Goal: Communication & Community: Answer question/provide support

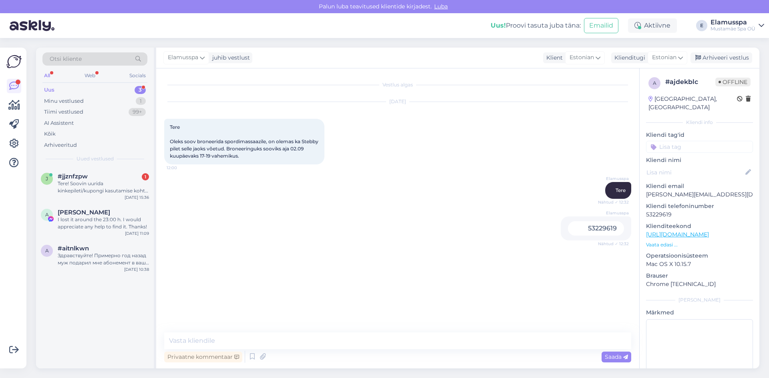
click at [613, 229] on div "53229619" at bounding box center [596, 228] width 56 height 14
drag, startPoint x: 575, startPoint y: 229, endPoint x: 626, endPoint y: 234, distance: 51.0
click at [626, 234] on div "Elamusspa 53229619 Nähtud ✓ 12:32" at bounding box center [595, 229] width 70 height 24
click at [568, 257] on div "Vestlus algas [DATE] Tere Oleks soov broneerida spordimassaazile, on olemas ka …" at bounding box center [401, 200] width 474 height 249
click at [185, 344] on textarea at bounding box center [397, 341] width 467 height 17
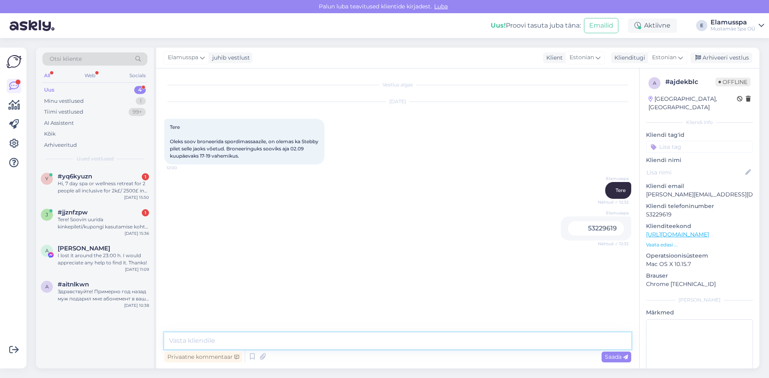
click at [231, 342] on textarea at bounding box center [397, 341] width 467 height 17
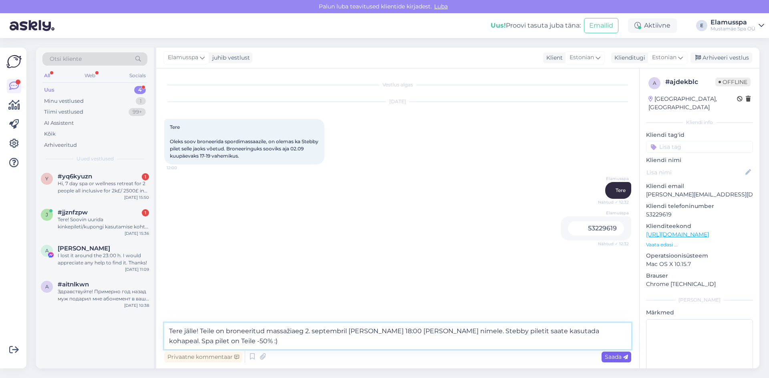
type textarea "Tere jälle! Teile on broneeritud massažiaeg 2. septembril [PERSON_NAME] 18:00 […"
click at [608, 357] on span "Saada" at bounding box center [615, 356] width 23 height 7
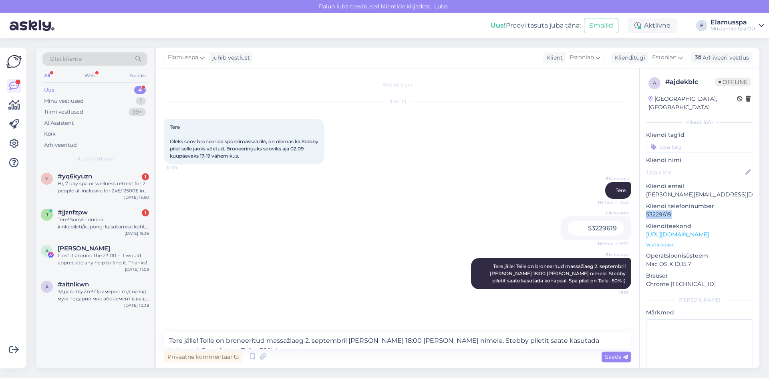
drag, startPoint x: 677, startPoint y: 209, endPoint x: 644, endPoint y: 207, distance: 32.9
click at [644, 207] on div "a # ajdekblc Offline [GEOGRAPHIC_DATA], [GEOGRAPHIC_DATA] Kliendi info Kliendi …" at bounding box center [699, 235] width 120 height 335
copy p "53229619"
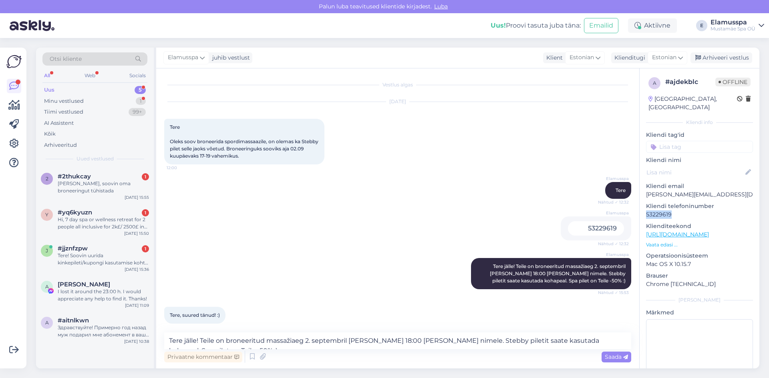
scroll to position [7, 0]
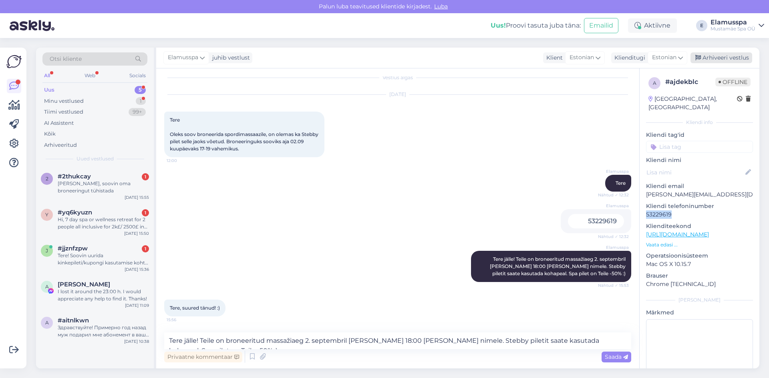
click at [731, 58] on div "Arhiveeri vestlus" at bounding box center [721, 57] width 62 height 11
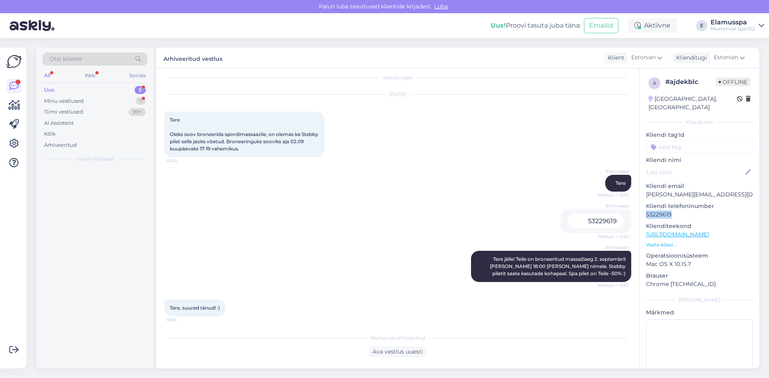
scroll to position [10, 0]
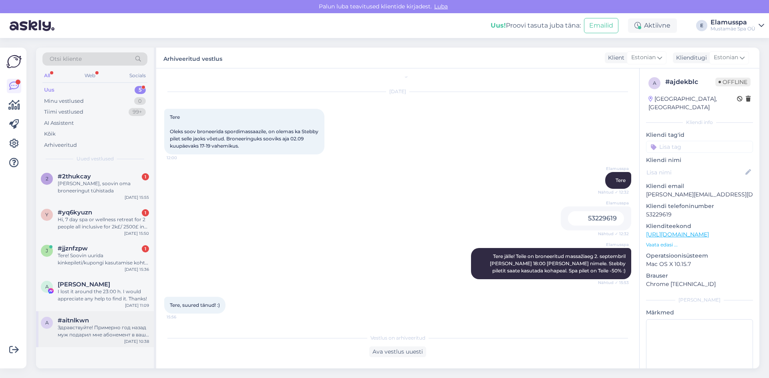
click at [98, 337] on div "Здравствуйте! Примерно год назад муж подарил мне абонемент в ваш спа (21+). В с…" at bounding box center [103, 331] width 91 height 14
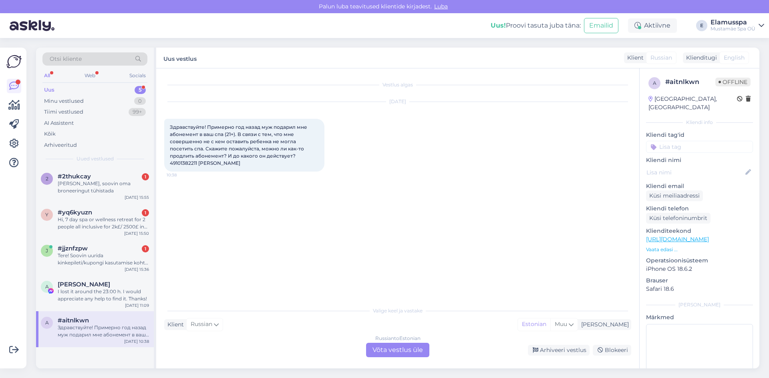
scroll to position [0, 0]
click at [383, 349] on div "Russian to Estonian Võta vestlus üle" at bounding box center [397, 350] width 63 height 14
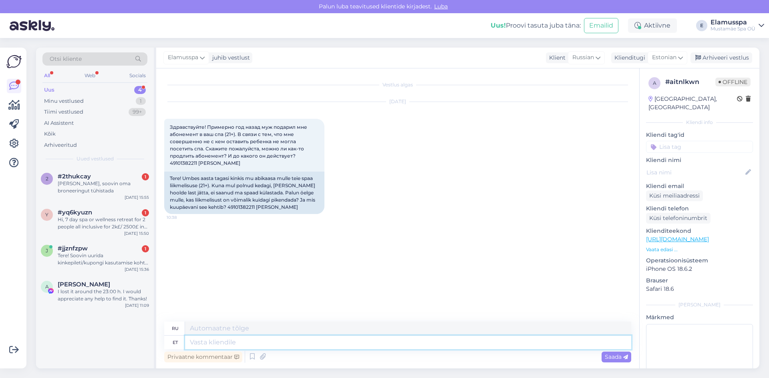
click at [204, 340] on textarea at bounding box center [408, 343] width 446 height 14
type textarea "Ж"
type textarea "Добп"
type textarea "Добпи"
type textarea "Добрый"
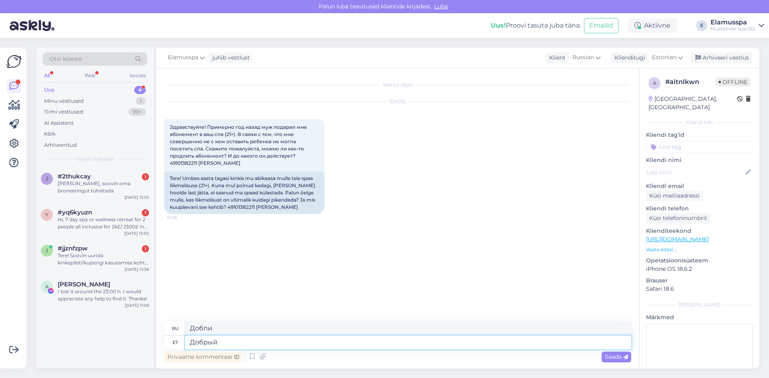
type textarea "Хороший"
type textarea "Добрый день!"
type textarea "Добрый день! [GEOGRAPHIC_DATA]"
type textarea "Добрый день! Ваш"
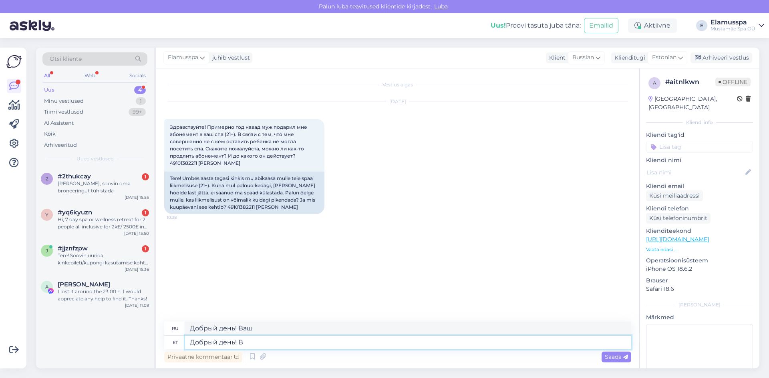
type textarea "Добрый день!"
type textarea "Добрый день! Ваш"
type textarea "Добрый день! Ваш абонемент"
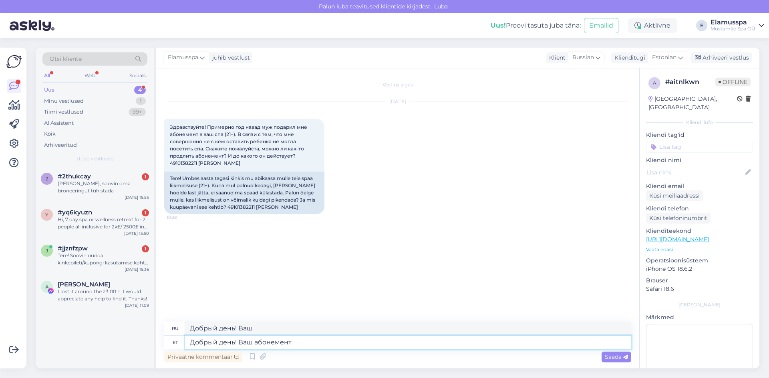
type textarea "Добрый день! Ваша подписка"
type textarea "Добрый день! Ваш абонемент действие"
type textarea "Добрый день! Ваша подписка активна"
type textarea "Добрый день! Ваш абонемент действительно"
type textarea "Добрый день! Ваша подписка действительна"
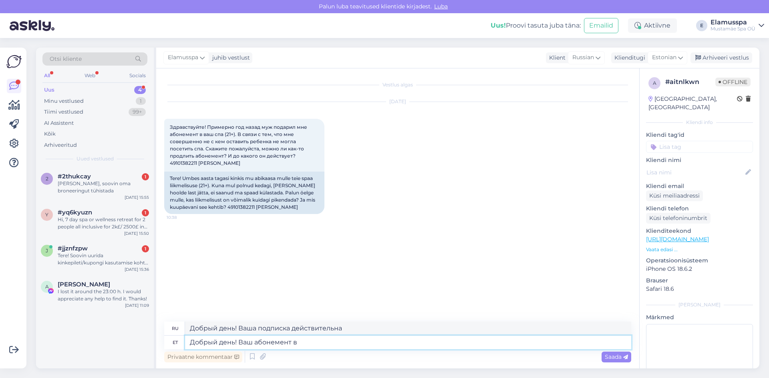
type textarea "Добрый день! Ваш абонемент в"
type textarea "Добрый день! Ваш абонемент в Spa21+"
type textarea "Добрый день! Ваша подписка на Spa21+"
type textarea "Добрый день! Ваш абонемент в Spa21+ действите"
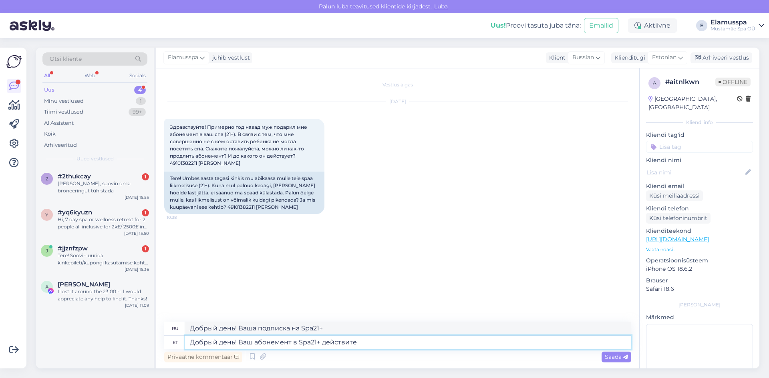
type textarea "Добрый день! Ваша подписка на Spa21+ действительна"
type textarea "Добрый день! Ваш абонемент в Spa21+ действителен до"
type textarea "Добрый день! Ваша подписка на Spa21+ действительна до"
type textarea "Добрый день! Ваш абонемент в Spa21+ действителен до 22.09"
type textarea "Добрый день! Ваша подписка на Spa21+ действительна до 22.09"
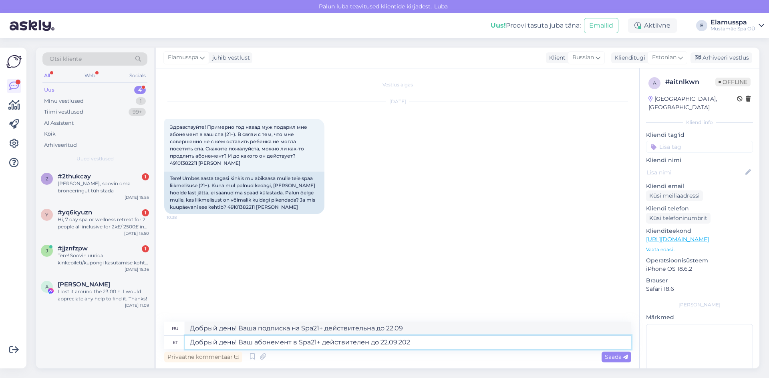
type textarea "Добрый день! Ваш абонемент в Spa21+ действителен до [DATE]"
type textarea "Добрый день! Ваша подписка на Spa21+ действительна до 22.09."
type textarea "Добрый день! Ваш абонемент в Spa21+ действителен до [DATE],"
type textarea "Добрый день! Ваша подписка на Spa21+ действительна до [DATE],"
type textarea "Добрый день! Ваш абонемент в Spa21+ действителен до [DATE], и"
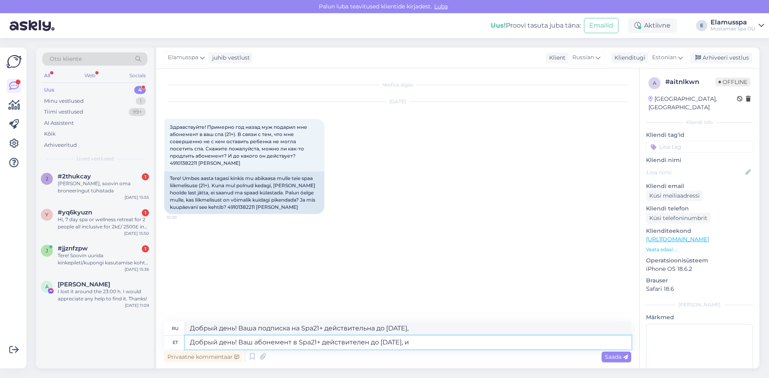
type textarea "Добрый день! Ваша подписка на Spa21+ действительна до [DATE], и"
type textarea "Добрый день! Ваш абонемент в Spa21+ действителен до [DATE], и у вас"
type textarea "Добрый день! Ваша подписка на Spa21+ действительна до [DATE], и у"
type textarea "Добрый день! Ваш абонемент в Spa21+ действителен до [DATE], и у вас"
type textarea "Добрый день! Ваша подписка на Spa21+ действительна до [DATE], и вы"
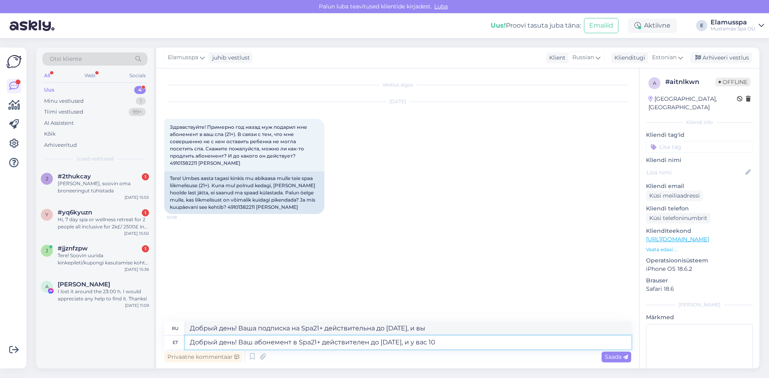
type textarea "Добрый день! Ваш абонемент в Spa21+ действителен до [DATE], и у вас 10"
type textarea "Добрый день! Ваша подписка на Spa21+ действительна до [DATE], и у вас есть 10"
type textarea "Добрый день! Ваш абонемент в Spa21+ действителен до [DATE], и у вас 10 походов,…"
type textarea "Добрый день! Ваша подписка на Spa21+ действительна до [DATE], и у вас есть 10 п…"
type textarea "Добрый день! Ваш абонемент в Spa21+ действителен до [DATE], и у вас 10 походов,…"
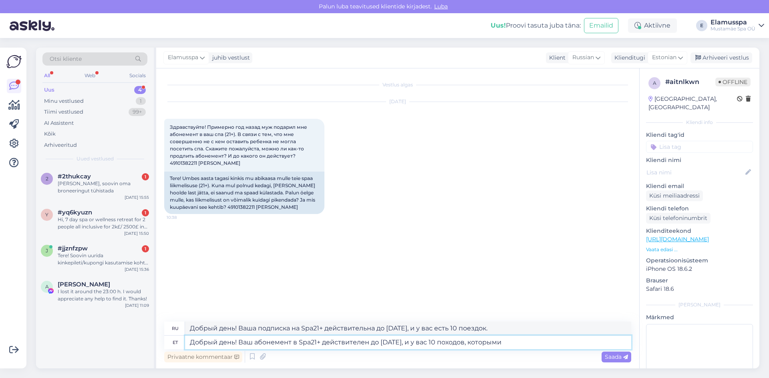
type textarea "Добрый день! Ваша подписка на Spa21+ действительна до [DATE], и у вас есть 10 п…"
type textarea "Добрый день! Ваш абонемент в Spa21+ действителен до [DATE], и у вас 10 походов,…"
type textarea "Добрый день! Ваша подписка на Spa21+ действительна до [DATE], и у вас есть 10 п…"
type textarea "Добрый день! Ваш абонемент в Spa21+ действителен до [DATE], и у вас 10 походов,…"
type textarea "Добрый день! Ваша подписка на Spa21+ действительна до [DATE], и у вас есть 10 п…"
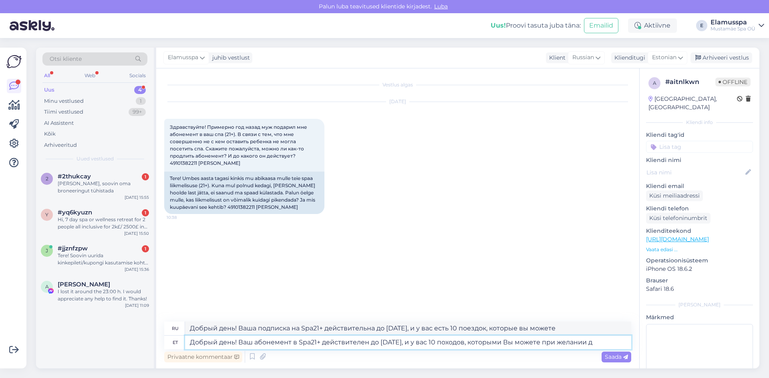
type textarea "Добрый день! Ваш абонемент в Spa21+ действителен до [DATE], и у вас 10 походов,…"
type textarea "Добрый день! Ваша подписка на Spa21+ действительна до [DATE], и у вас есть 10 п…"
type textarea "Добрый день! Ваш абонемент в Spa21+ действителен до [DATE], и у вас 10 походов,…"
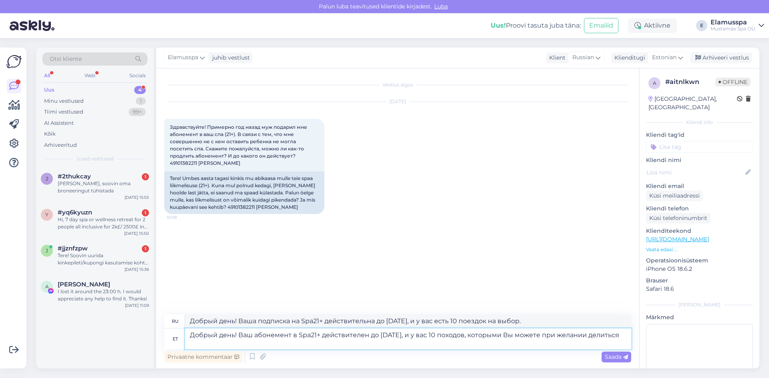
type textarea "Добрый день! Ваша подписка на Spa21+ действительна до [DATE], и у вас есть 10 п…"
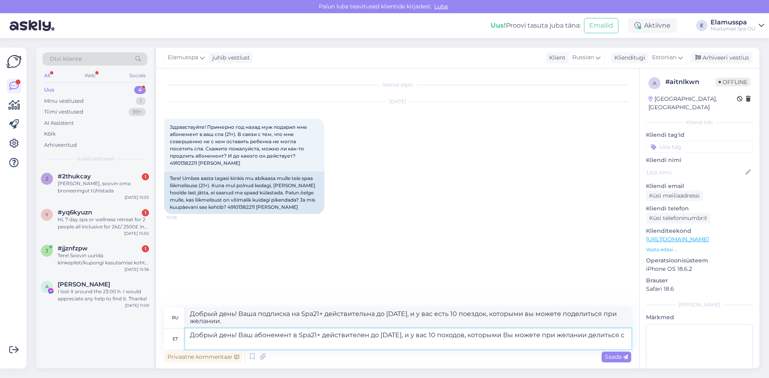
type textarea "Добрый день! Ваш абонемент в Spa21+ действителен до [DATE], и у вас 10 походов,…"
type textarea "Добрый день! Ваша подписка на Spa21+ действительна до [DATE], и у вас есть 10 п…"
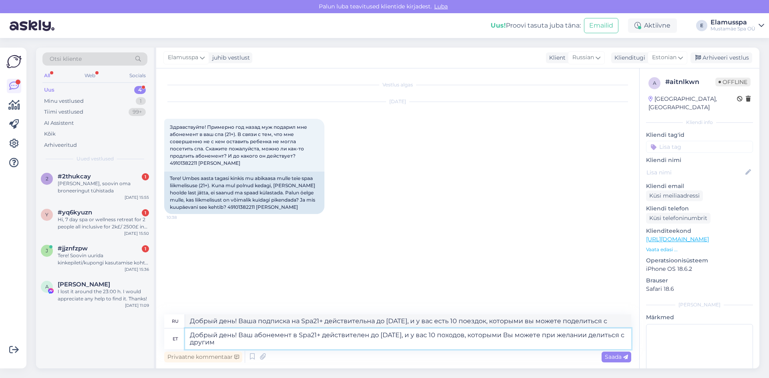
type textarea "Добрый день! Ваш абонемент в Spa21+ действителен до [DATE], и у вас 10 походов,…"
type textarea "Добрый день! Ваша подписка на Spa21+ действительна до [DATE], и у вас есть 10 п…"
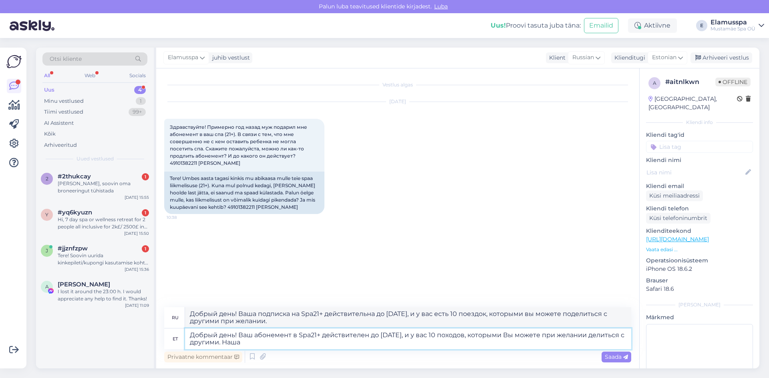
type textarea "Добрый день! Ваш абонемент в Spa21+ действителен до [DATE], и у вас 10 походов,…"
type textarea "Добрый день! Ваша подписка на Spa21+ действительна до [DATE], и у вас есть 10 п…"
type textarea "Добрый день! Ваш абонемент в Spa21+ действителен до [DATE], и у вас 10 походов,…"
type textarea "Добрый день! Ваша подписка на Spa21+ действительна до [DATE], и у вас есть 10 п…"
type textarea "Добрый день! Ваш абонемент в Spa21+ действителен до [DATE], и у вас 10 походов,…"
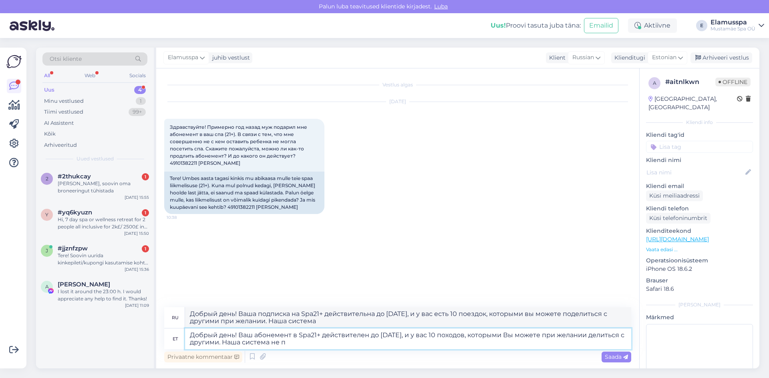
type textarea "Добрый день! Ваша подписка на Spa21+ действительна до [DATE], и у вас есть 10 п…"
type textarea "Добрый день! Ваш абонемент в Spa21+ действителен до [DATE], и у вас 10 походов,…"
type textarea "Добрый день! Ваша подписка на Spa21+ действительна до [DATE], и у вас есть 10 п…"
type textarea "Добрый день! Ваш абонемент в Spa21+ действителен до [DATE], и у вас 10 походов,…"
type textarea "Добрый день! Ваша подписка на Spa21+ действительна до [DATE], и у вас есть 10 п…"
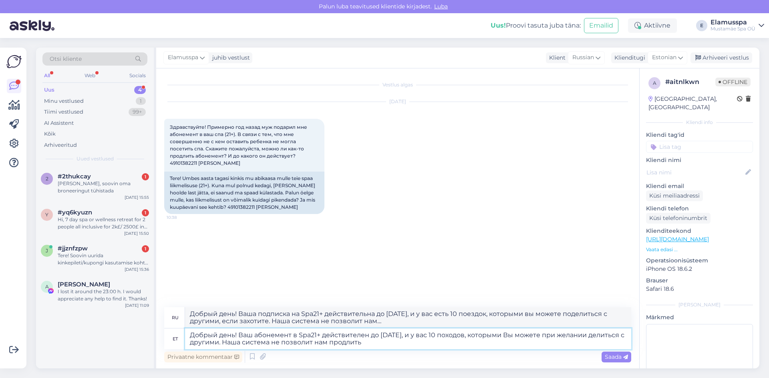
type textarea "Добрый день! Ваш абонемент в Spa21+ действителен до [DATE], и у вас 10 походов,…"
type textarea "Добрый день! Ваша подписка на Spa21+ действительна до [DATE], и у вас есть 10 п…"
type textarea "Добрый день! Ваш абонемент в Spa21+ действителен до [DATE], и у вас 10 походов,…"
type textarea "Добрый день! Ваша подписка на Spa21+ действует до [DATE], и у вас есть 10 поезд…"
type textarea "Добрый день! Ваш абонемент в Spa21+ действителен до [DATE], и у вас 10 походов,…"
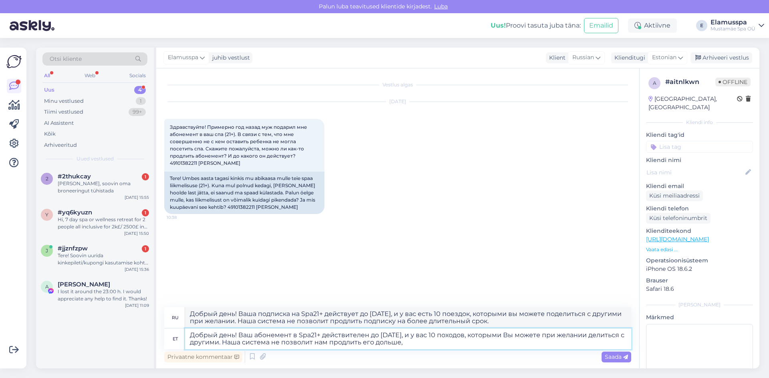
type textarea "Добрый день! Ваша подписка на Spa21+ действительна до [DATE], и у вас есть 10 п…"
type textarea "Добрый день! Ваш абонемент в Spa21+ действителен до [DATE], и у вас 10 походов,…"
type textarea "Добрый день! Ваша подписка на Spa21+ действительна до [DATE], и у вас есть 10 п…"
type textarea "Добрый день! Ваш абонемент в Spa21+ действителен до [DATE], и у вас 10 походов,…"
type textarea "Добрый день! Ваша подписка на Spa21+ действительна до [DATE], и у вас есть 10 п…"
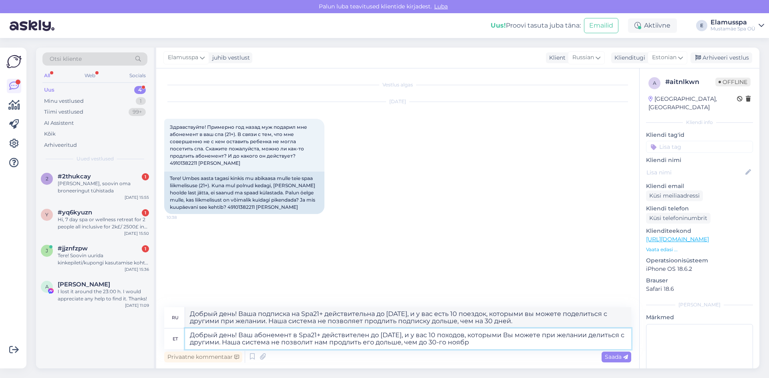
type textarea "Добрый день! Ваш абонемент в Spa21+ действителен до [DATE], и у вас 10 походов,…"
type textarea "Добрый день! Ваша подписка на Spa21+ действительна до [DATE], и у вас есть 10 п…"
type textarea "Добрый день! Ваш абонемент в Spa21+ действителен до [DATE], и у вас 10 походов,…"
type textarea "Добрый день! Ваша подписка на Spa21+ действует до [DATE], и у вас есть 10 поезд…"
type textarea "Добрый день! Ваш абонемент в Spa21+ действителен до [DATE], и у вас 10 походов,…"
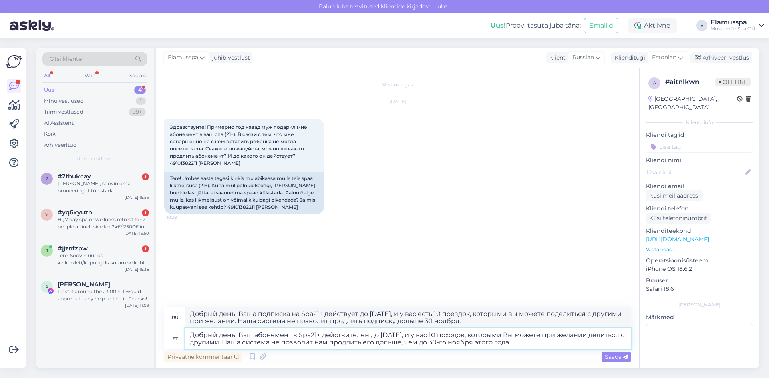
type textarea "Добрый день! Ваша подписка на Spa21+ действительна до [DATE], и у вас есть 10 п…"
click at [567, 348] on textarea "Добрый день! Ваш абонемент в Spa21+ действителен до [DATE], и у вас 10 походов,…" at bounding box center [408, 339] width 446 height 21
type textarea "Добрый день! Ваш абонемент в Spa21+ действителен до [DATE], и у вас 10 походов,…"
type textarea "Добрый день! Ваша подписка на Spa21+ действительна до [DATE], и у вас есть 10 п…"
type textarea "Добрый день! Ваш абонемент в Spa21+ действителен до [DATE], и у вас 10 походов,…"
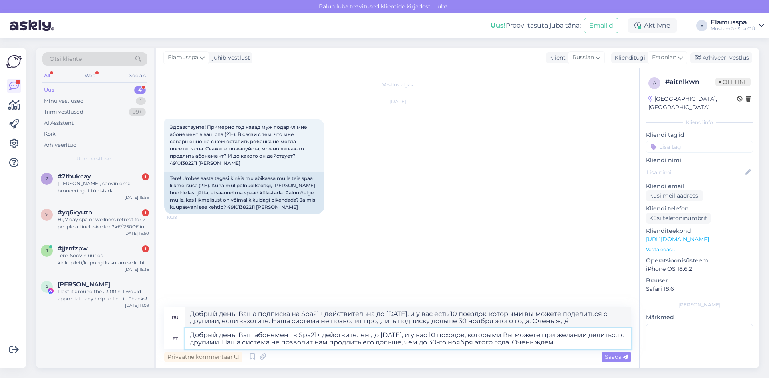
type textarea "Добрый день! Ваша подписка на Spa21+ действительна до [DATE], и у вас есть 10 п…"
type textarea "Добрый день! Ваш абонемент в Spa21+ действителен до [DATE], и у вас 10 походов,…"
type textarea "Добрый день! Ваша подписка на Spa21+ действительна до [DATE], и у вас есть 10 п…"
type textarea "Добрый день! Ваш абонемент в Spa21+ действителен до [DATE], и у вас 10 походов,…"
type textarea "Добрый день! Ваша подписка на Spa21+ действительна до [DATE], и у вас есть 10 п…"
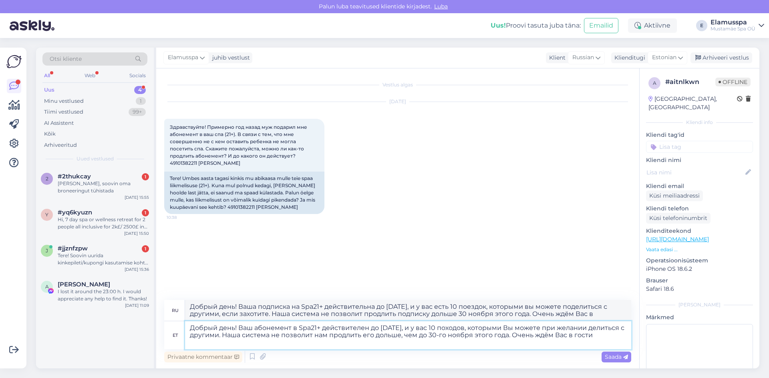
type textarea "Добрый день! Ваш абонемент в Spa21+ действителен до [DATE], и у вас 10 походов,…"
type textarea "Добрый день! Ваша подписка на Spa21+ действительна до [DATE], и у вас есть 10 п…"
type textarea "Добрый день! Ваш абонемент в Spa21+ действителен до [DATE], и у вас 10 походов,…"
click at [614, 358] on span "Saada" at bounding box center [615, 356] width 23 height 7
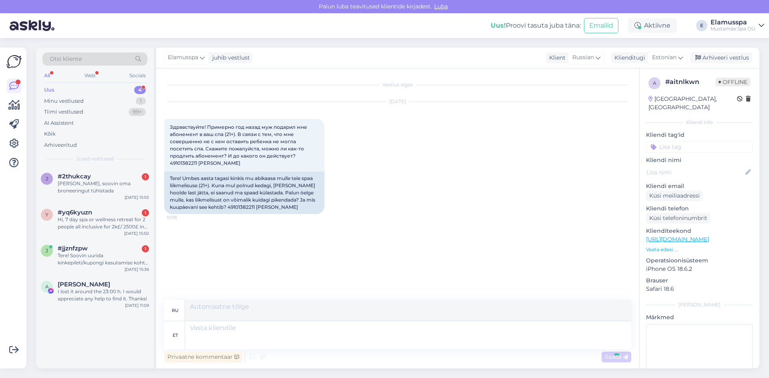
scroll to position [14, 0]
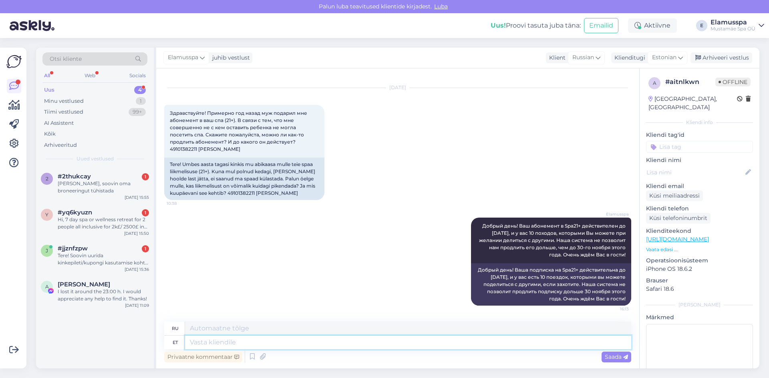
click at [433, 347] on textarea at bounding box center [408, 343] width 446 height 14
type textarea "[PERSON_NAME]"
type textarea "я"
type textarea "[PERSON_NAME]"
type textarea "Тем са"
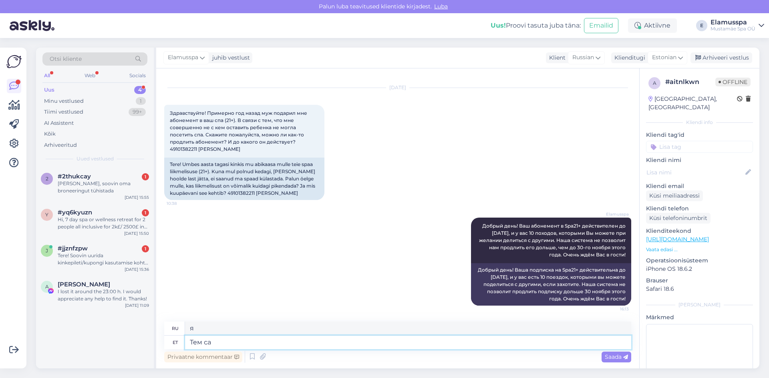
type textarea "Тема"
type textarea "Тем самым"
type textarea "По той же причине"
type textarea "Тем самым абонемент"
type textarea "Вот почему подписка"
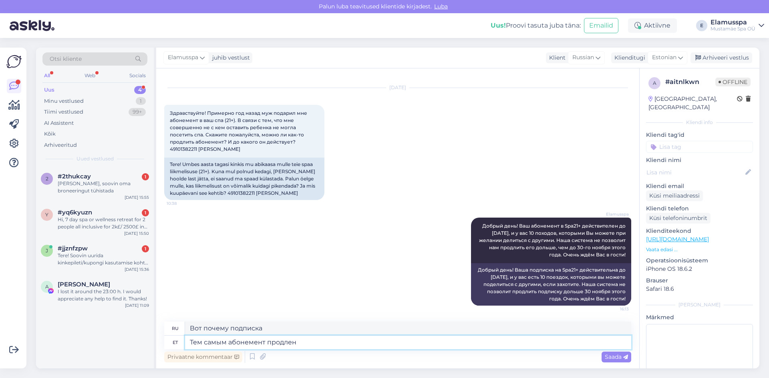
type textarea "Тем самым абонемент продлен"
type textarea "Вот почему подписка продлена."
type textarea "Тем самым абонемент продлен до кн"
type textarea "Вот почему подписка продлена на"
type textarea "Тем самым абонемент продлен до конца"
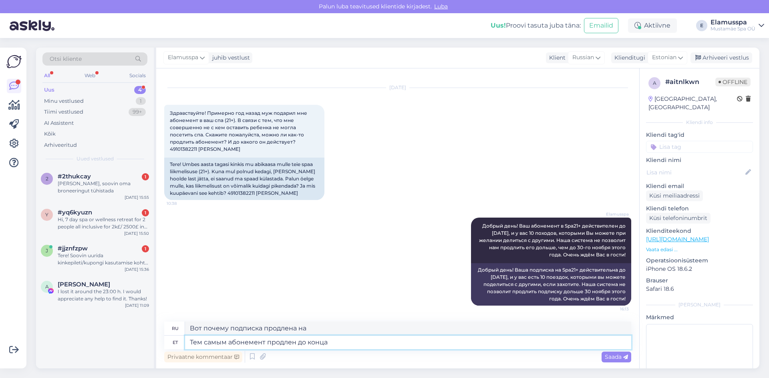
type textarea "Именно поэтому подписка продлена до конца."
type textarea "Тем самым абонемент продлен до конца"
type textarea "Таким образом, подписка продлена до конца"
type textarea "Тем самым абонемент продлен до конца ноября"
type textarea "Таким образом, подписка продлена до конца ноября."
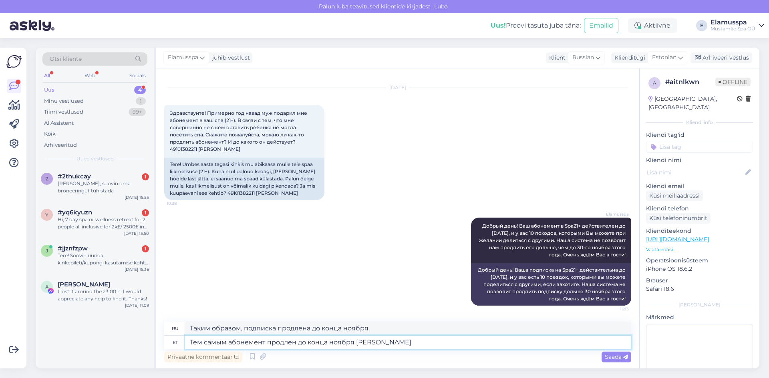
type textarea "Тем самым абонемент продлен до конца ноября"
type textarea "Таким образом, подписка продлена до конца ноября Ю("
type textarea "Тем самым абонемент продлен до конца ноября :("
type textarea "Таким образом, подписка продлена до конца ноября."
type textarea "Тем самым абонемент продлен до конца ноября :)"
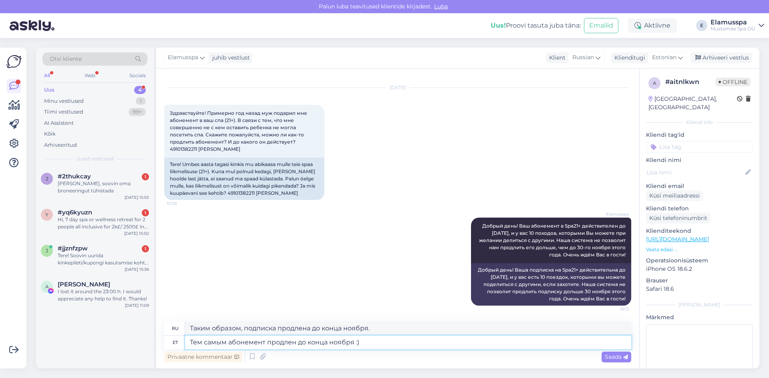
type textarea "Таким образом, подписка продлена до конца ноября :)"
drag, startPoint x: 263, startPoint y: 342, endPoint x: 231, endPoint y: 348, distance: 32.3
click at [231, 348] on textarea "Тем самым абонемент продлен до конца ноября :)" at bounding box center [408, 343] width 446 height 14
click at [232, 348] on textarea "Тем самым абонемент продлен до конца ноября :)" at bounding box center [408, 343] width 446 height 14
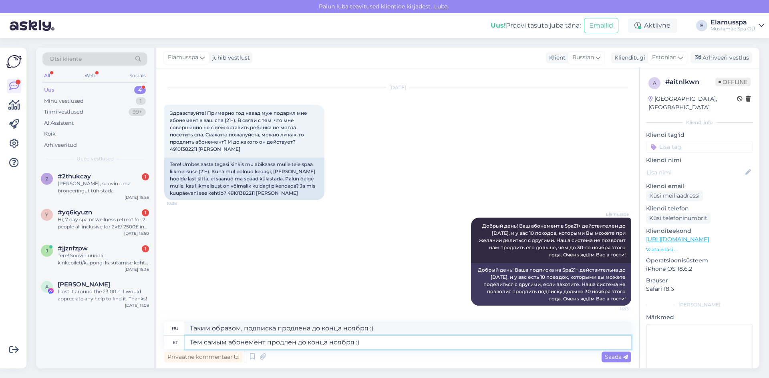
type textarea "Тем самым абонемент продлен до конца ноября :)"
click at [259, 330] on textarea "Таким образом, подписка продлена до конца ноября :)" at bounding box center [408, 329] width 446 height 14
paste textarea "бонемент"
click at [317, 329] on textarea "Таким образом, абонемент продлена до конца ноября :)" at bounding box center [408, 329] width 446 height 14
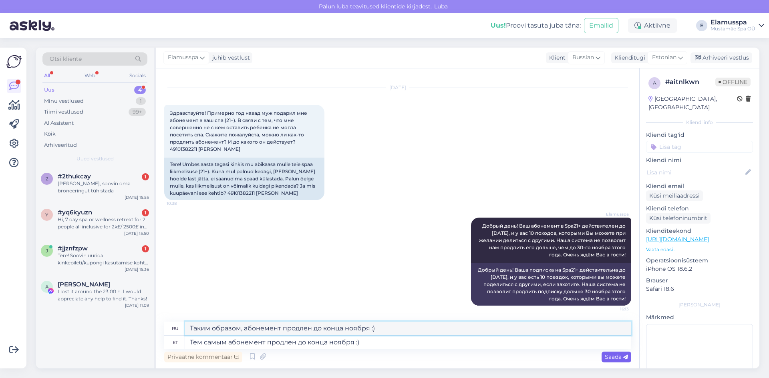
type textarea "Таким образом, абонемент продлен до конца ноября :)"
click at [623, 358] on icon at bounding box center [625, 357] width 5 height 5
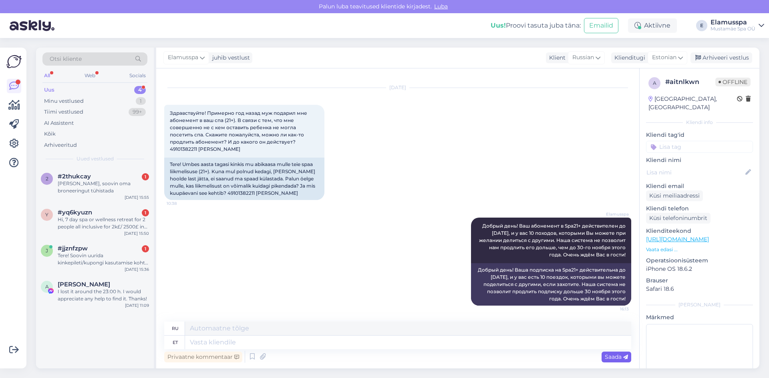
scroll to position [62, 0]
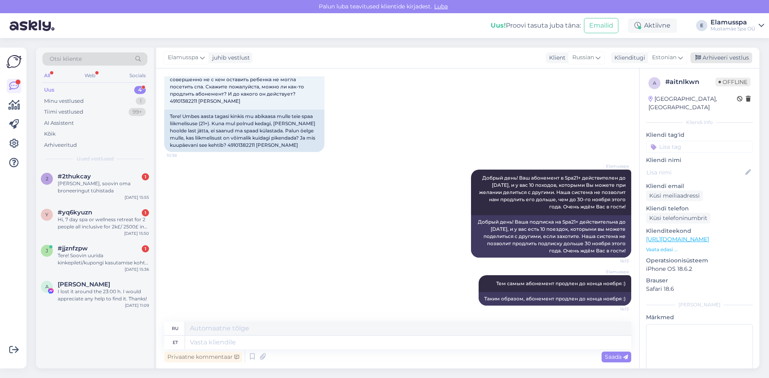
click at [736, 53] on div "Arhiveeri vestlus" at bounding box center [721, 57] width 62 height 11
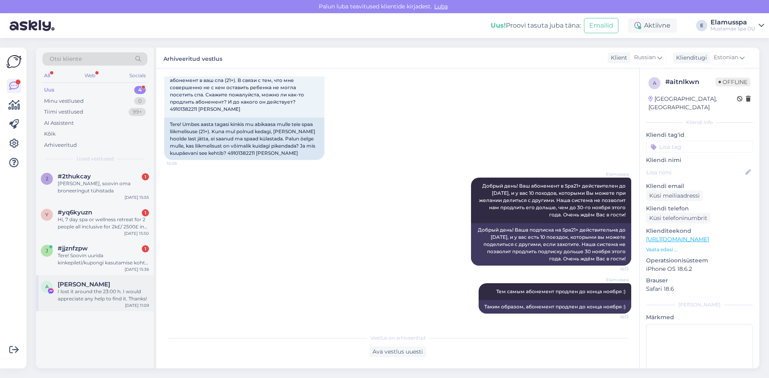
click at [120, 292] on div "I lost it around the 23:00 h. I would appreciate any help to find it. Thanks!" at bounding box center [103, 295] width 91 height 14
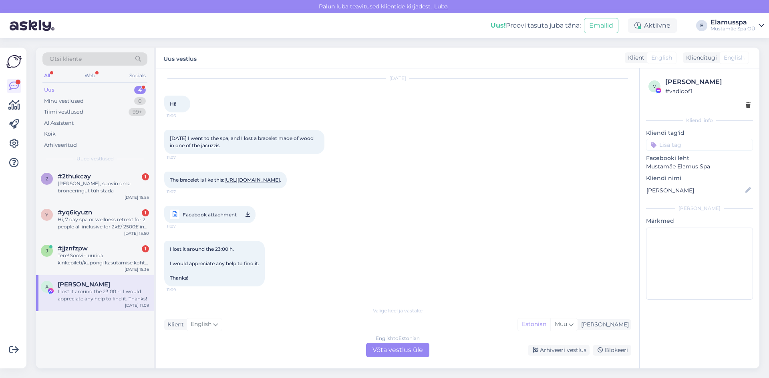
scroll to position [45, 0]
click at [564, 353] on div "Arhiveeri vestlus" at bounding box center [559, 350] width 62 height 11
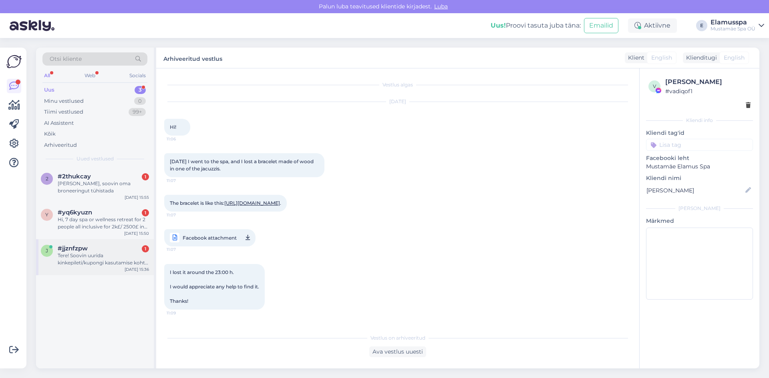
click at [105, 259] on div "Tere! Soovin uurida kinkepileti/kupongi kasutamise kohta. Soovin kasutada kupon…" at bounding box center [103, 259] width 91 height 14
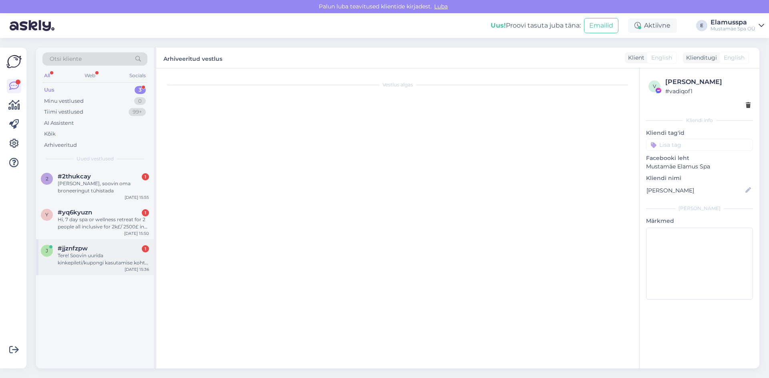
scroll to position [0, 0]
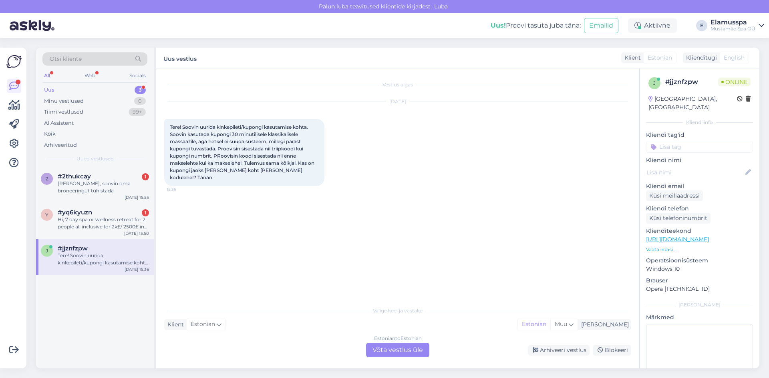
click at [398, 354] on div "Estonian to Estonian Võta vestlus üle" at bounding box center [397, 350] width 63 height 14
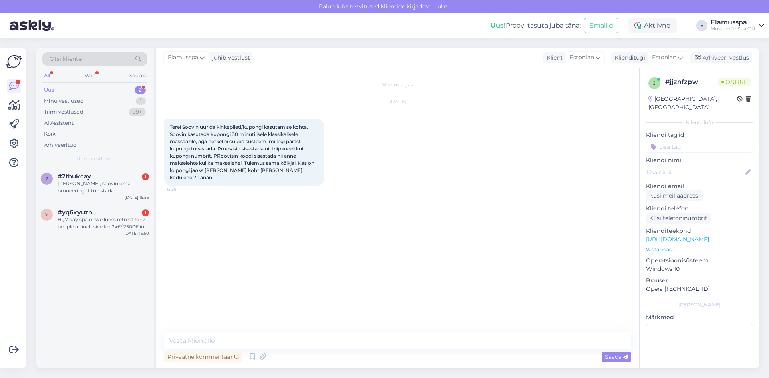
click at [346, 350] on div "Privaatne kommentaar Saada" at bounding box center [397, 356] width 467 height 15
click at [344, 341] on textarea at bounding box center [397, 341] width 467 height 17
type textarea "е"
type textarea "[PERSON_NAME]"
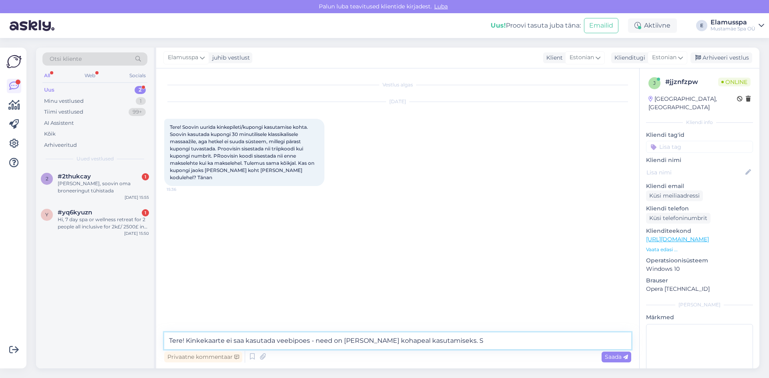
click at [463, 346] on textarea "Tere! Kinkekaarte ei saa kasutada veebipoes - need on [PERSON_NAME] kohapeal ka…" at bounding box center [397, 341] width 467 height 17
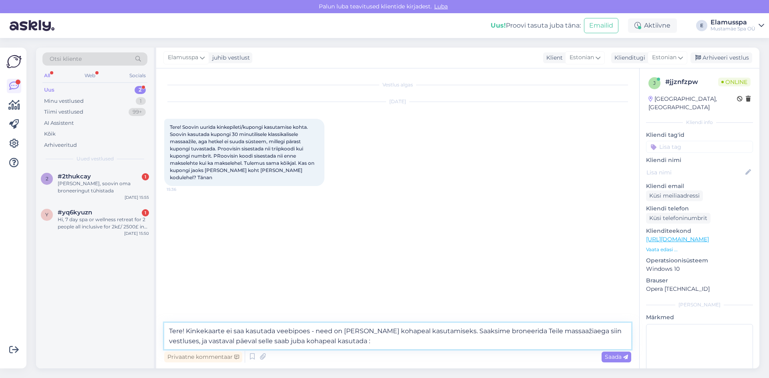
type textarea "Tere! Kinkekaarte ei saa kasutada veebipoes - need on [PERSON_NAME] kohapeal ka…"
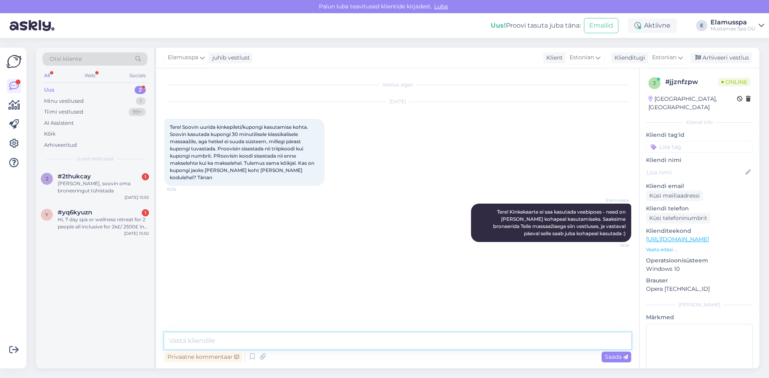
click at [258, 341] on textarea at bounding box center [397, 341] width 467 height 17
click at [329, 335] on textarea at bounding box center [397, 341] width 467 height 17
click at [269, 341] on textarea at bounding box center [397, 341] width 467 height 17
type textarea "Mis massaaži [PERSON_NAME]? Mis päeval / kellaajal? Mis on [PERSON_NAME] ja tel…"
click at [620, 355] on span "Saada" at bounding box center [615, 356] width 23 height 7
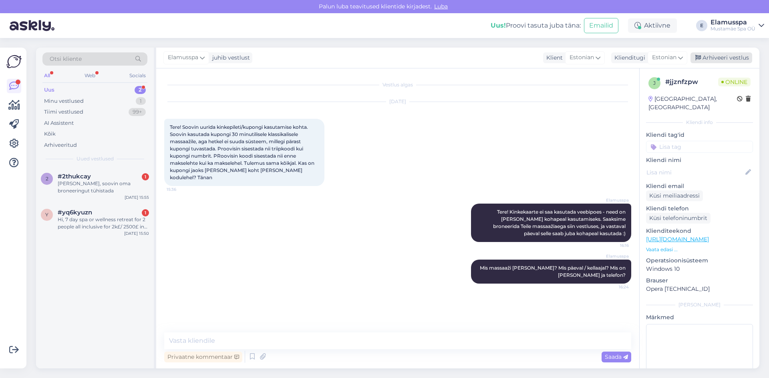
click at [725, 59] on div "Arhiveeri vestlus" at bounding box center [721, 57] width 62 height 11
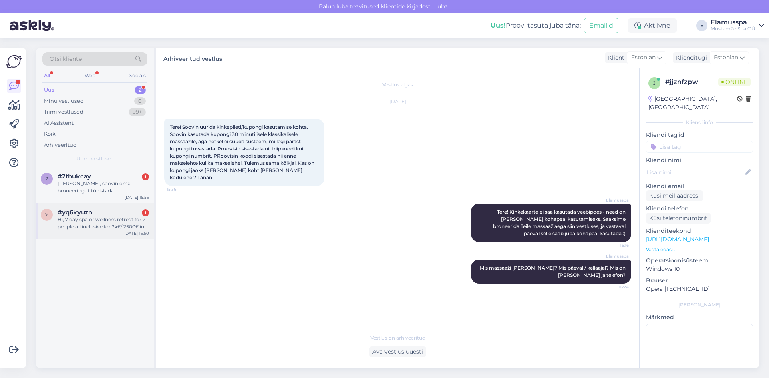
click at [120, 233] on div "y #yq6kyuzn 1 Hi, 7 day spa or wellness retreat for 2 people all inclusive for …" at bounding box center [95, 221] width 118 height 36
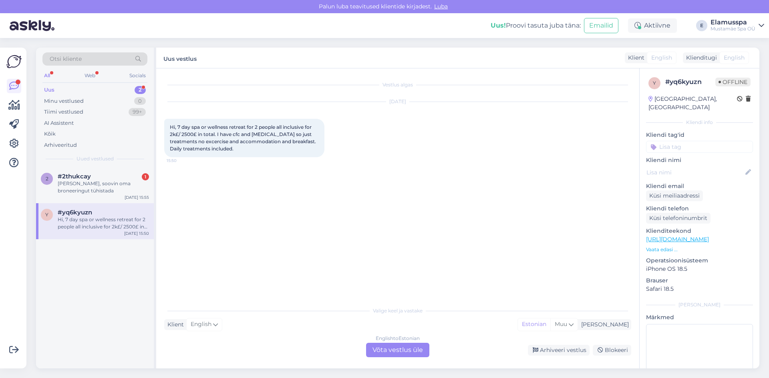
click at [377, 347] on div "English to Estonian Võta vestlus üle" at bounding box center [397, 350] width 63 height 14
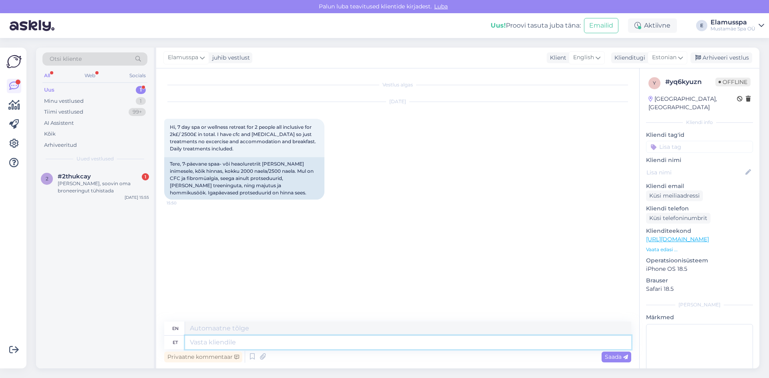
click at [215, 347] on textarea at bounding box center [408, 343] width 446 height 14
click at [216, 341] on textarea at bounding box center [408, 343] width 446 height 14
type textarea "Good e"
type textarea "Good"
type textarea "Good evening!"
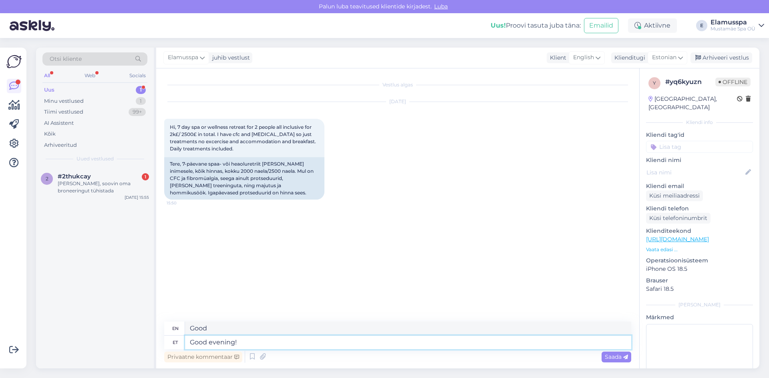
type textarea "Good evening!"
type textarea "Good evening! Thank"
type textarea "Good evening! Thank you"
type textarea "Good evening! Thank Y"
type textarea "Good evening! Thank you Y"
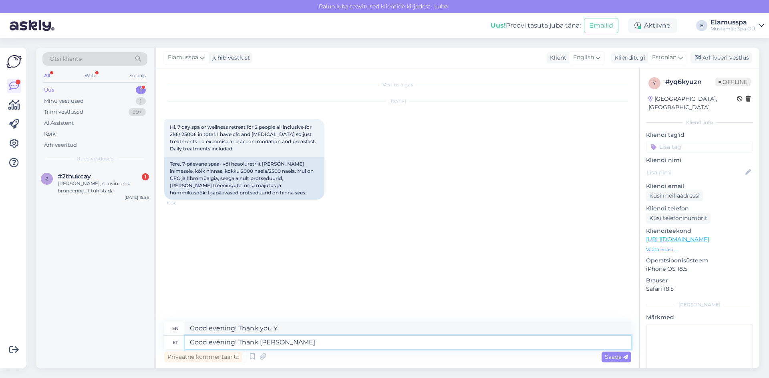
type textarea "Good evening! Thank [PERSON_NAME]"
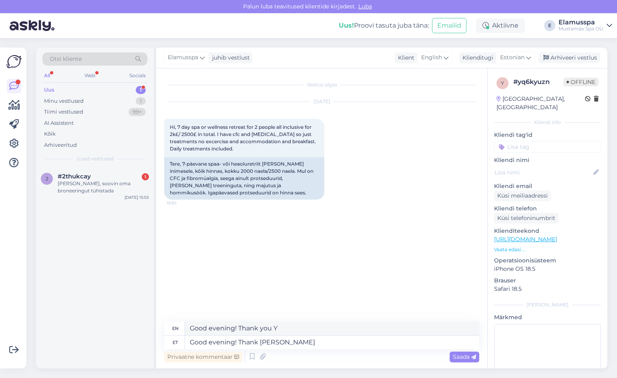
type textarea "Good evening! Thank you [PERSON_NAME]"
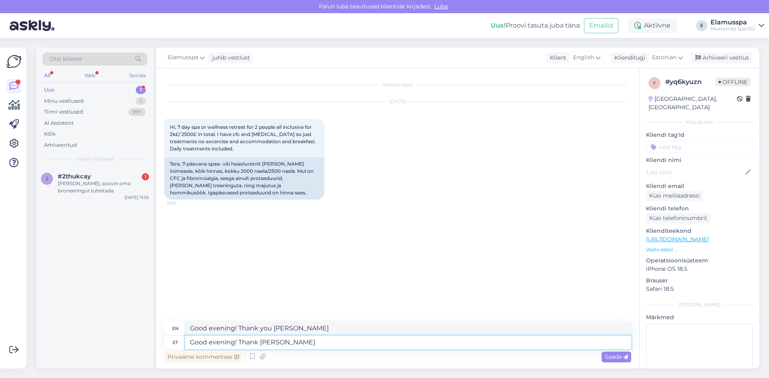
click at [292, 341] on textarea "Good evening! Thank [PERSON_NAME]" at bounding box center [408, 343] width 446 height 14
type textarea "Good evening! Thank You"
type textarea "Good evening! Thank you"
type textarea "Good evening! Thank You for t"
type textarea "Good evening! Thank you for"
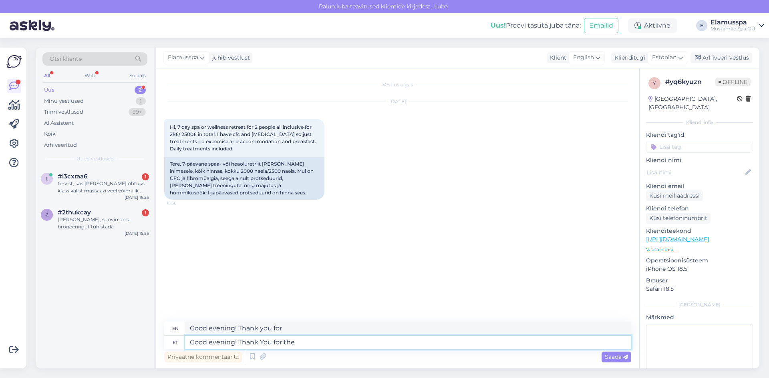
type textarea "Good evening! Thank You for the"
type textarea "Good evening! Thank you for the"
type textarea "Good evening! Thank You for the inquiry."
type textarea "Good evening! Thank you for the inquiry."
type textarea "Good evening! Thank You for the inquiry. We"
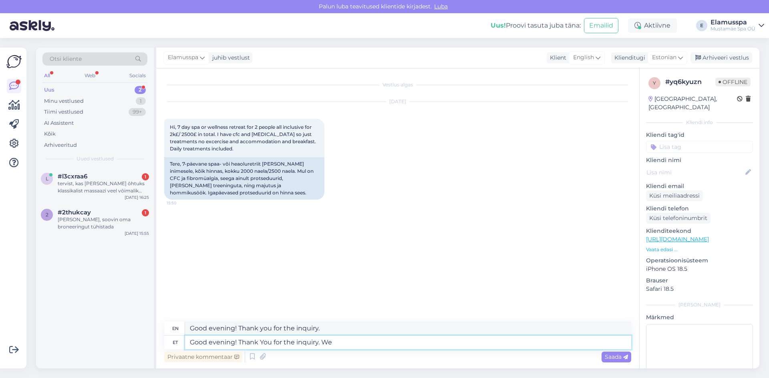
type textarea "Good evening! Thank you for the inquiry. We"
type textarea "Good evening! Thank You for the inquiry. We have t"
type textarea "Good evening! Thank you for the inquiry. We have"
type textarea "Good evening! Thank You for the inquiry. We have to"
type textarea "Good evening! Thank you for the inquiry. We have to"
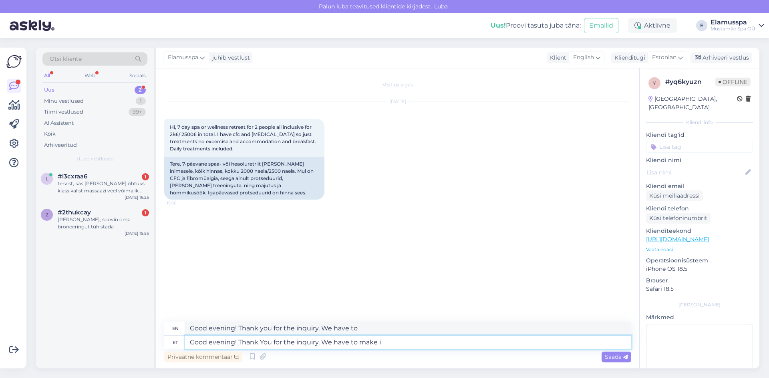
type textarea "Good evening! Thank You for the inquiry. We have to make it"
type textarea "Good evening! Thank you for the inquiry. We have to make"
type textarea "Good evening! Thank You for the inquiry. We have to make it"
type textarea "Good evening! Thank you for the inquiry. We have to make it"
type textarea "Good evening! Thank You for the inquiry. We have to make it clear, h"
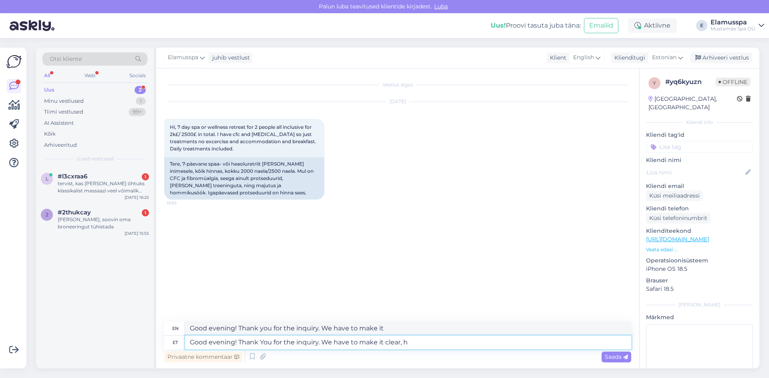
type textarea "Good evening! Thank you for the inquiry. We have to make it clear,"
type textarea "Good evening! Thank You for the inquiry. We have to make it clear, [PERSON_NAME]"
type textarea "Good evening! Thank you for the inquiry. We have to make it clear, how"
type textarea "Good evening! Thank You for the inquiry. We have to make it clear, however,."
type textarea "Good evening! Thank you for the inquiry. We have to make it clear, however,."
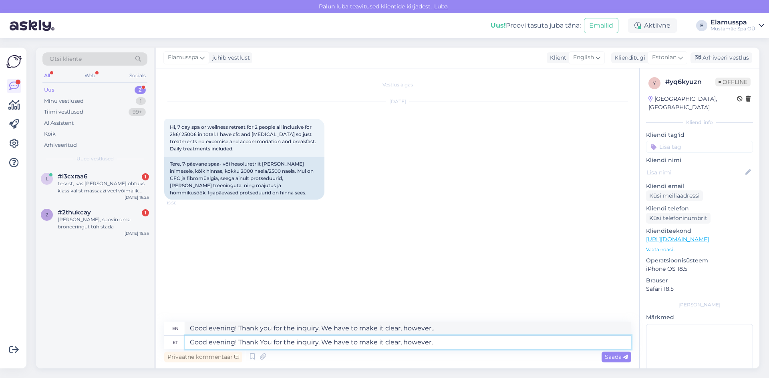
type textarea "Good evening! Thank You for the inquiry. We have to make it clear, however,"
type textarea "Good evening! Thank you for the inquiry. We have to make it clear, however,"
type textarea "Good evening! Thank You for the inquiry. We have to make it clear, however, tha…"
type textarea "Good evening! Thank you for the inquiry. We have to make it clear, however, tha"
type textarea "Good evening! Thank You for the inquiry. We have to make it clear, however, that"
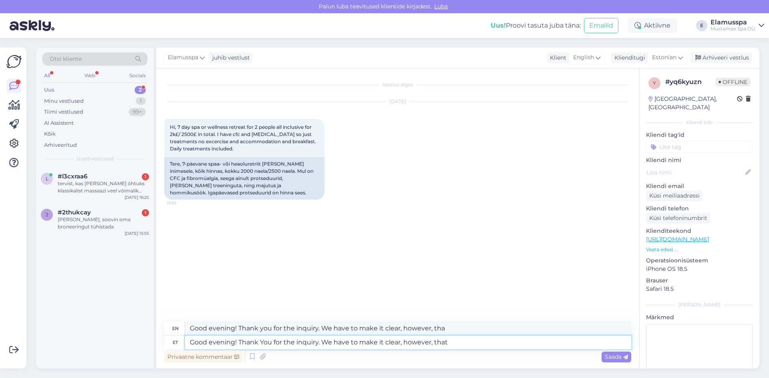
type textarea "Good evening! Thank you for the inquiry. We have to make it clear, however, that"
type textarea "Good evening! Thank You for the inquiry. We have to make it clear, however, tha…"
type textarea "Good evening! Thank you for the inquiry. We have to make it clear, however, tha…"
type textarea "Good evening! Thank You for the inquiry. We have to make it clear, however, tha…"
type textarea "Good evening! Thank you for the inquiry. We have to make it clear, however, tha…"
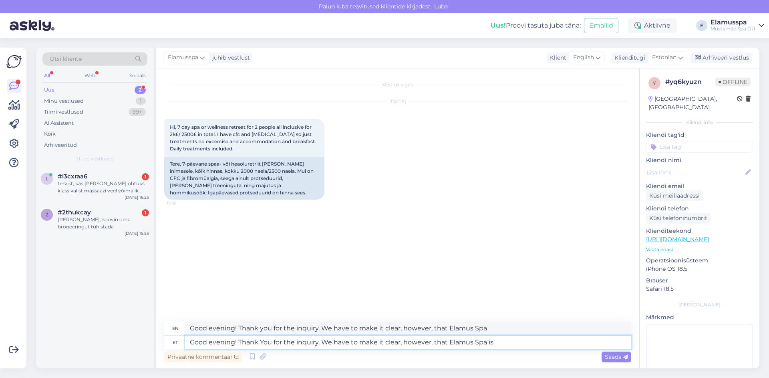
type textarea "Good evening! Thank You for the inquiry. We have to make it clear, however, tha…"
type textarea "Good evening! Thank you for the inquiry. We have to make it clear, however, tha…"
type textarea "Good evening! Thank You for the inquiry. We have to make it clear, however, tha…"
type textarea "Good evening! Thank you for the inquiry. We have to make it clear, however, tha…"
type textarea "Good evening! Thank You for the inquiry. We have to make it clear, however, tha…"
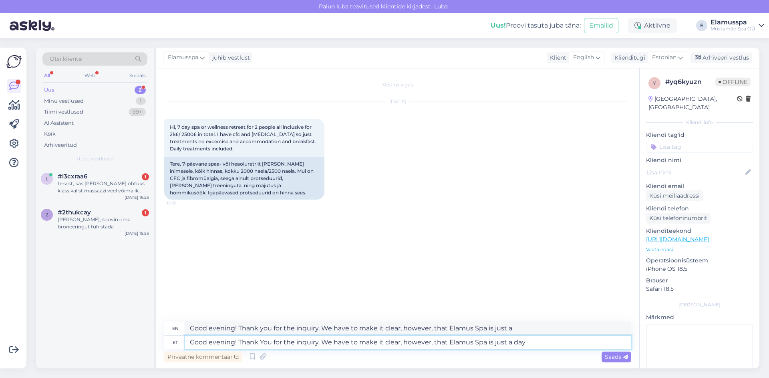
type textarea "Good evening! Thank you for the inquiry. We have to make it clear, however, tha…"
type textarea "Good evening! Thank You for the inquiry. We have to make it clear, however, tha…"
type textarea "Good evening! Thank you for the inquiry. We have to make it clear, however, tha…"
type textarea "Good evening! Thank You for the inquiry. We have to make it clear, however, tha…"
type textarea "Good evening! Thank you for the inquiry. We have to make it clear, however, tha…"
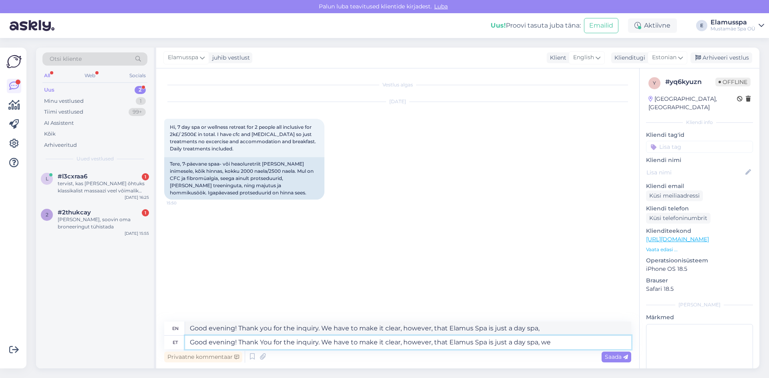
type textarea "Good evening! Thank You for the inquiry. We have to make it clear, however, tha…"
type textarea "Good evening! Thank you for the inquiry. We have to make it clear, however, tha…"
type textarea "Good evening! Thank You for the inquiry. We have to make it clear, however, tha…"
type textarea "Good evening! Thank you for the inquiry. We have to make it clear, however, tha…"
type textarea "Good evening! Thank You for the inquiry. We have to make it clear, however, tha…"
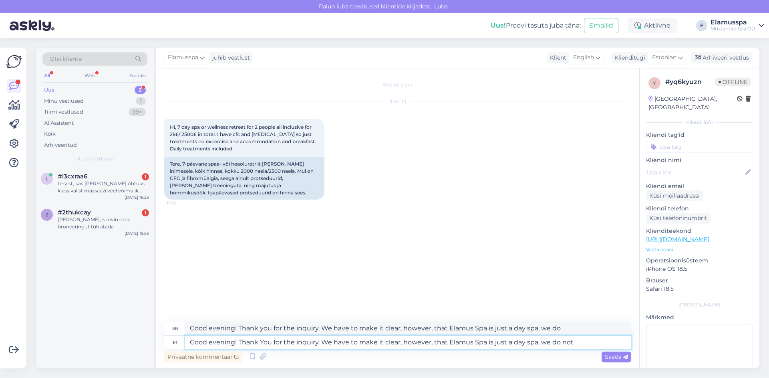
type textarea "Good evening! Thank you for the inquiry. We have to make it clear, however, tha…"
type textarea "Good evening! Thank You for the inquiry. We have to make it clear, however, tha…"
type textarea "Good evening! Thank you for the inquiry. We have to make it clear, however, tha…"
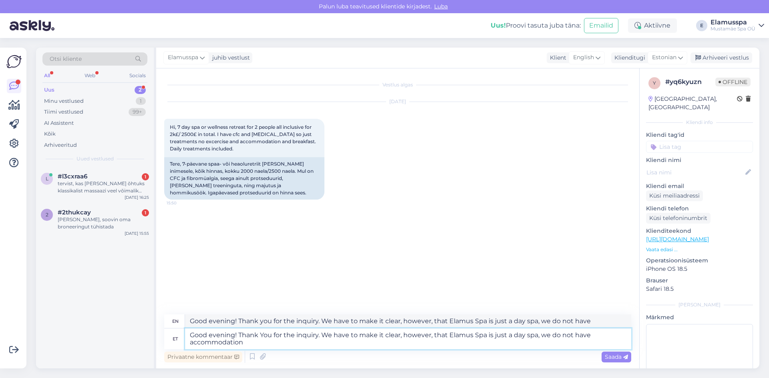
type textarea "Good evening! Thank You for the inquiry. We have to make it clear, however, tha…"
type textarea "Good evening! Thank you for the inquiry. We have to make it clear, however, tha…"
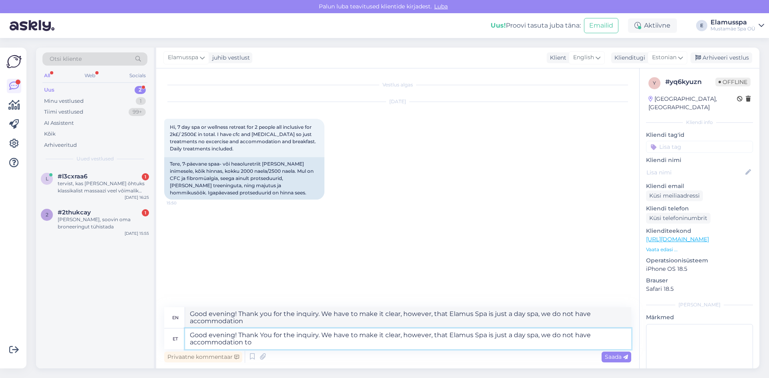
type textarea "Good evening! Thank You for the inquiry. We have to make it clear, however, tha…"
type textarea "Good evening! Thank you for the inquiry. We have to make it clear, however, tha…"
type textarea "Good evening! Thank You for the inquiry. We have to make it clear, however, tha…"
type textarea "Good evening! Thank you for the inquiry. We have to make it clear, however, tha…"
click at [538, 337] on textarea "Good evening! Thank You for the inquiry. We have to make it clear, however, tha…" at bounding box center [408, 339] width 446 height 21
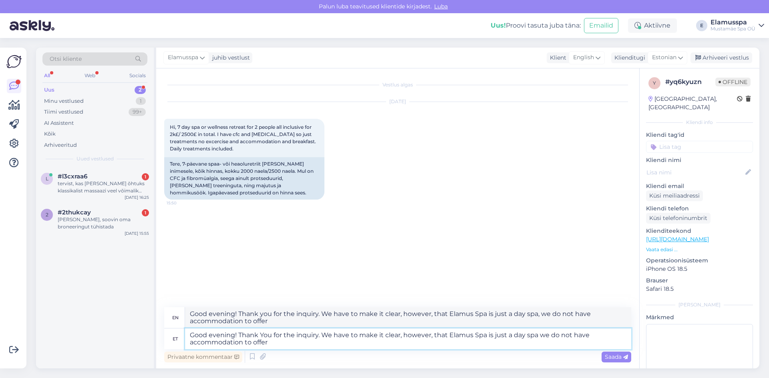
type textarea "Good evening! Thank You for the inquiry. We have to make it clear, however, tha…"
type textarea "Good evening! Thank you for the inquiry. We have to make it clear, however, tha…"
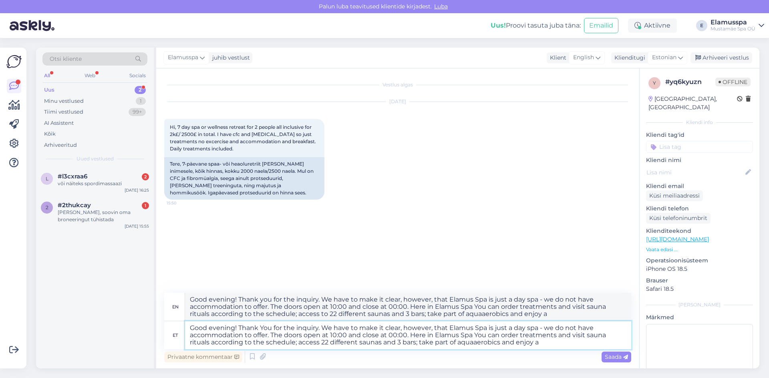
click at [550, 340] on textarea "Good evening! Thank You for the inquiry. We have to make it clear, however, tha…" at bounding box center [408, 335] width 446 height 28
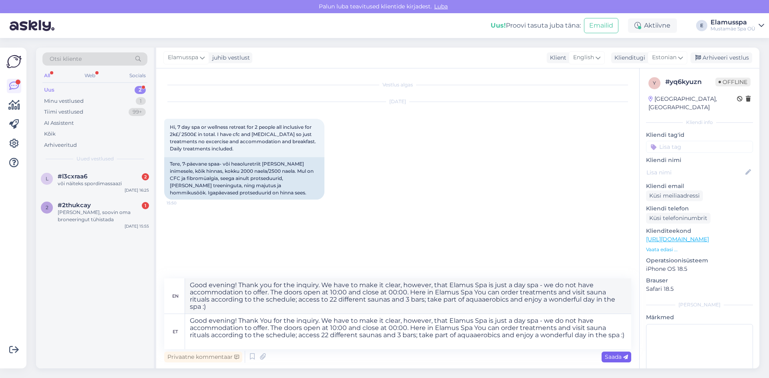
click at [624, 359] on icon at bounding box center [625, 357] width 5 height 5
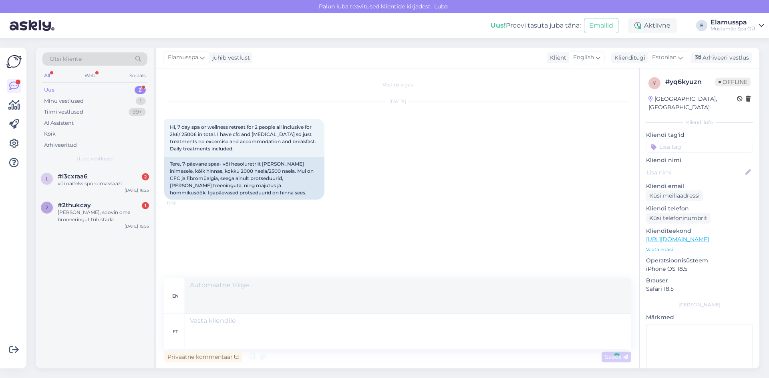
scroll to position [28, 0]
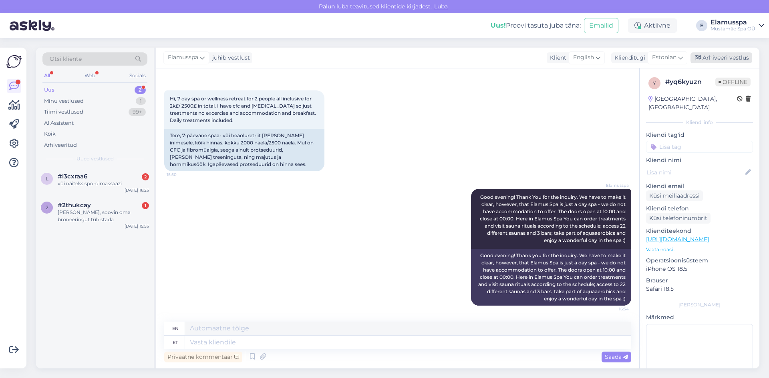
click at [725, 55] on div "Arhiveeri vestlus" at bounding box center [721, 57] width 62 height 11
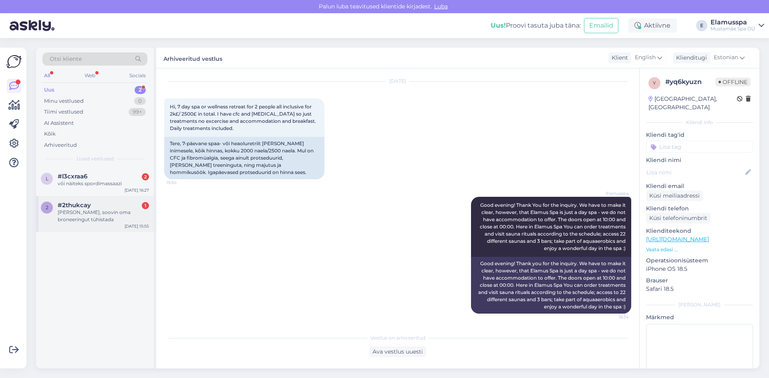
click at [87, 225] on div "2 #2thukcay 1 [PERSON_NAME], soovin oma broneeringut tühistada [DATE] 15:55" at bounding box center [95, 214] width 118 height 36
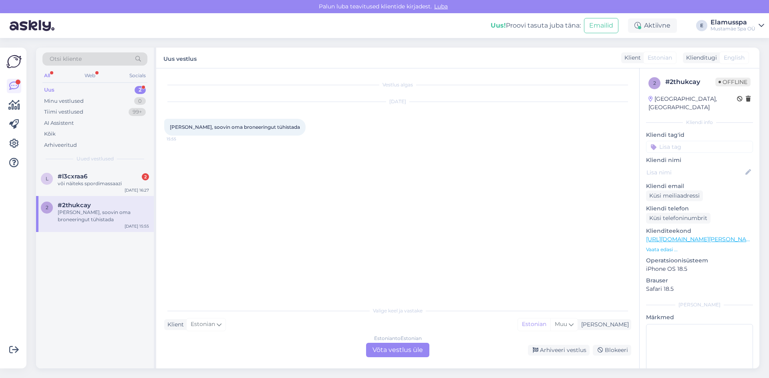
click at [369, 345] on div "Estonian to Estonian Võta vestlus üle" at bounding box center [397, 350] width 63 height 14
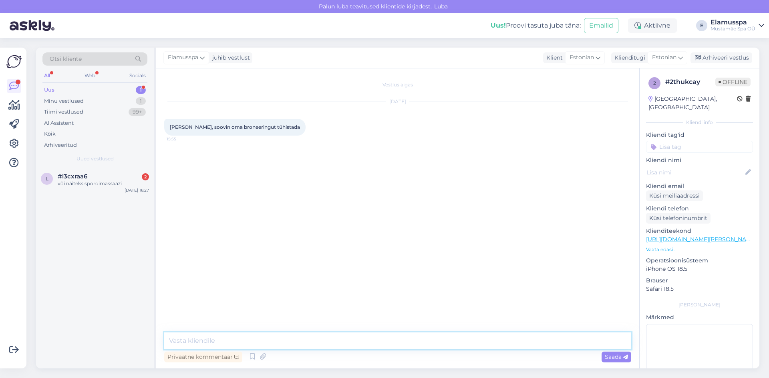
click at [369, 345] on textarea at bounding box center [397, 341] width 467 height 17
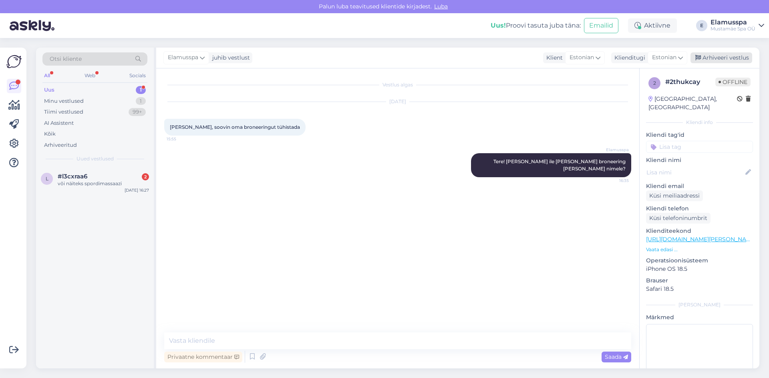
click at [731, 58] on div "Arhiveeri vestlus" at bounding box center [721, 57] width 62 height 11
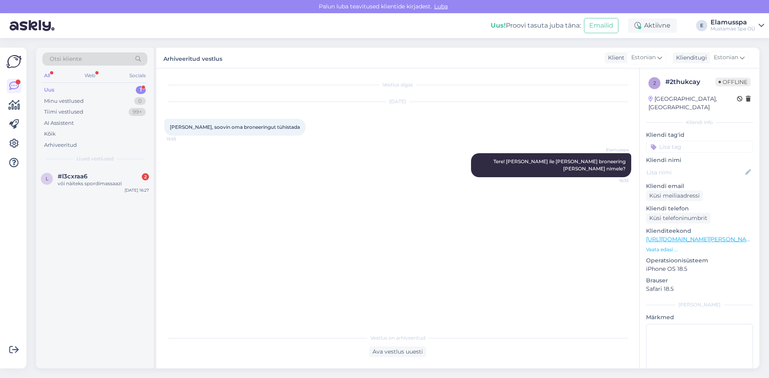
click at [38, 161] on div "Otsi kliente All Web Socials Uus 1 Minu vestlused 0 Tiimi vestlused 99+ AI Assi…" at bounding box center [95, 108] width 118 height 120
click at [59, 171] on div "l #l3cxraa6 2 või näiteks spordimassaazi [DATE] 16:27" at bounding box center [95, 181] width 118 height 29
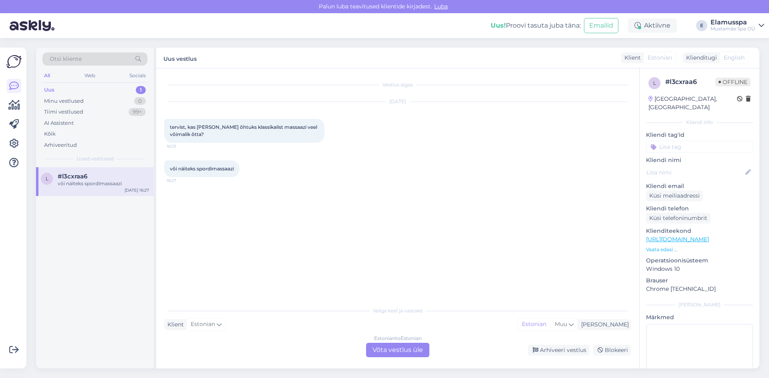
click at [389, 350] on div "Estonian to Estonian Võta vestlus üle" at bounding box center [397, 350] width 63 height 14
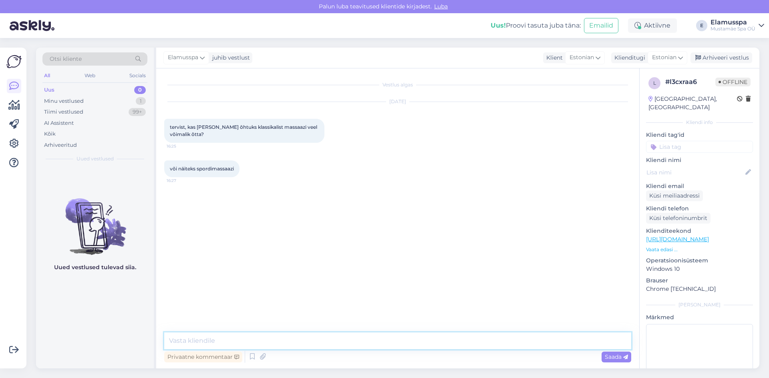
click at [215, 340] on textarea at bounding box center [397, 341] width 467 height 17
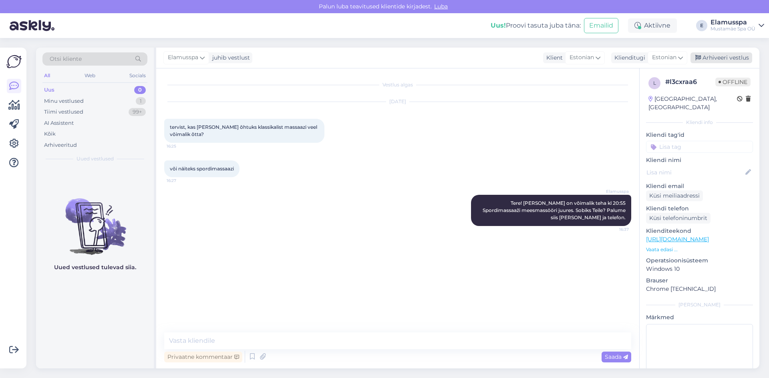
click at [707, 58] on div "Arhiveeri vestlus" at bounding box center [721, 57] width 62 height 11
